Goal: Find specific page/section: Find specific page/section

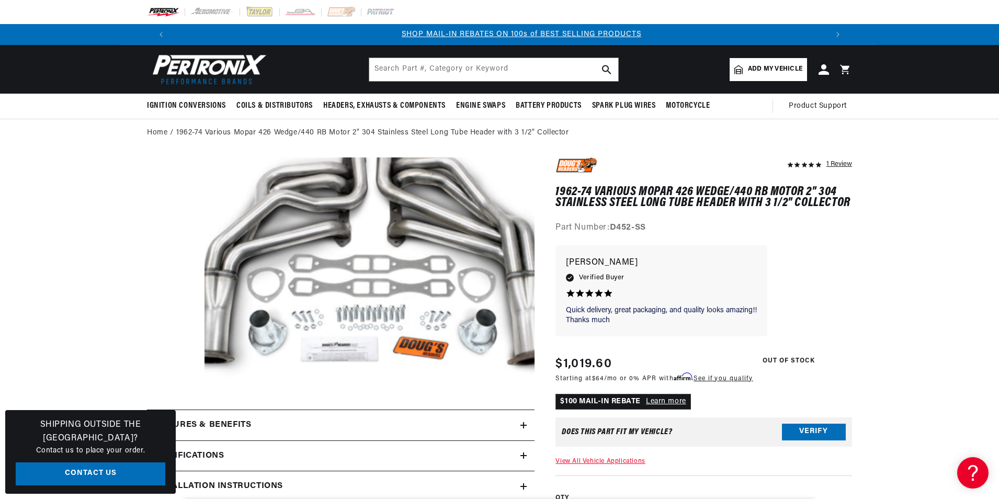
scroll to position [0, 653]
click at [546, 77] on input "text" at bounding box center [493, 69] width 249 height 23
paste input "SK106"
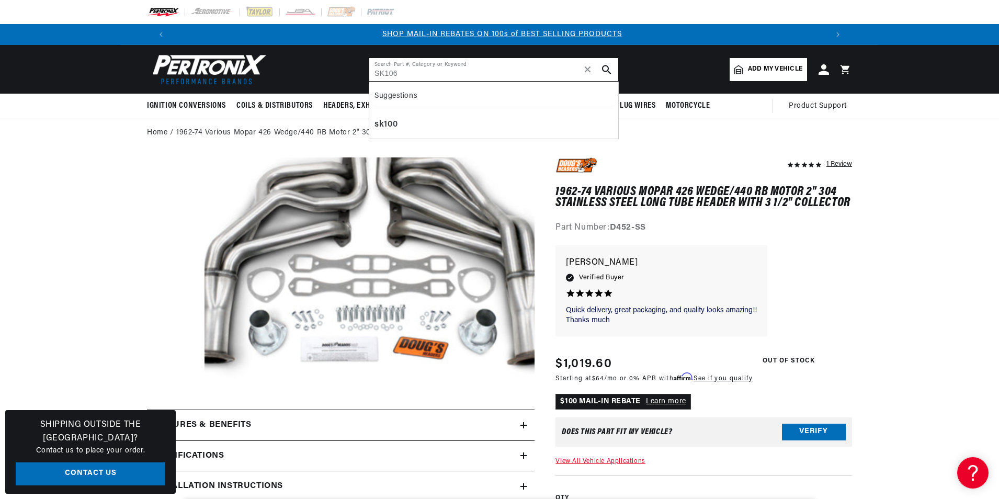
type input "SK106"
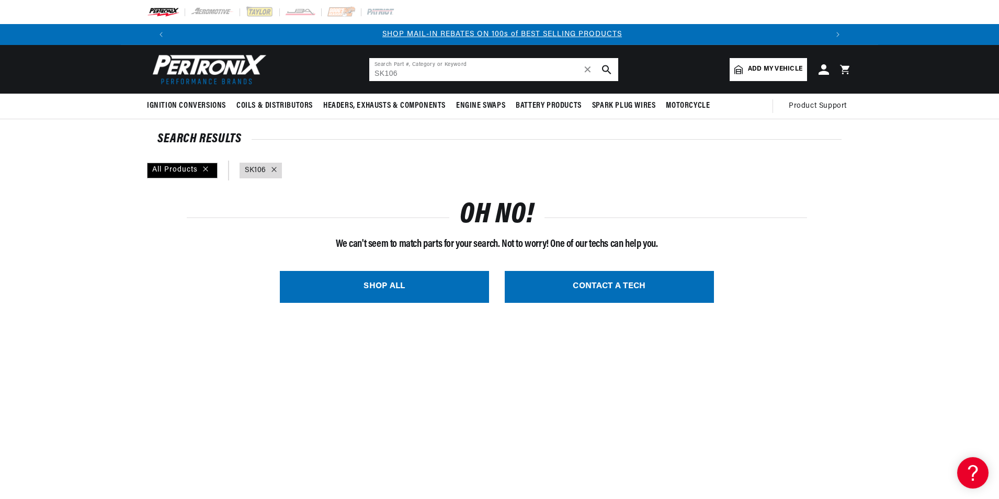
drag, startPoint x: 360, startPoint y: 76, endPoint x: 173, endPoint y: 52, distance: 189.3
click at [187, 59] on header "BETTER SEARCH RESULTS Add your vehicle's year, make, and model to find parts be…" at bounding box center [499, 69] width 757 height 49
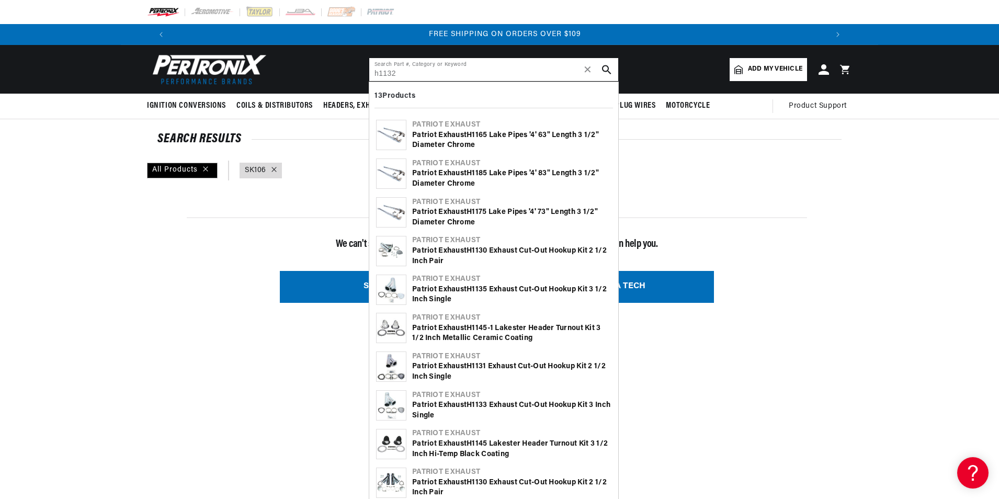
type input "h1132"
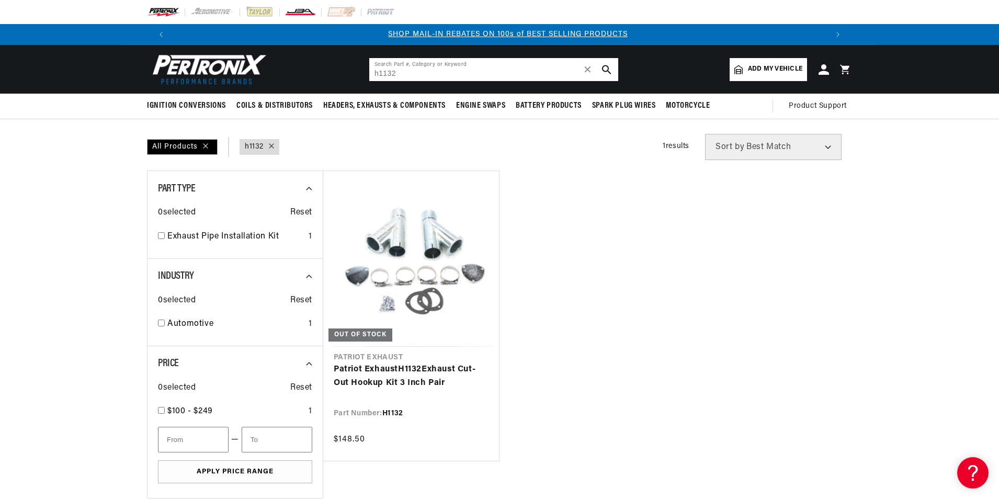
scroll to position [0, 653]
